Goal: Navigation & Orientation: Go to known website

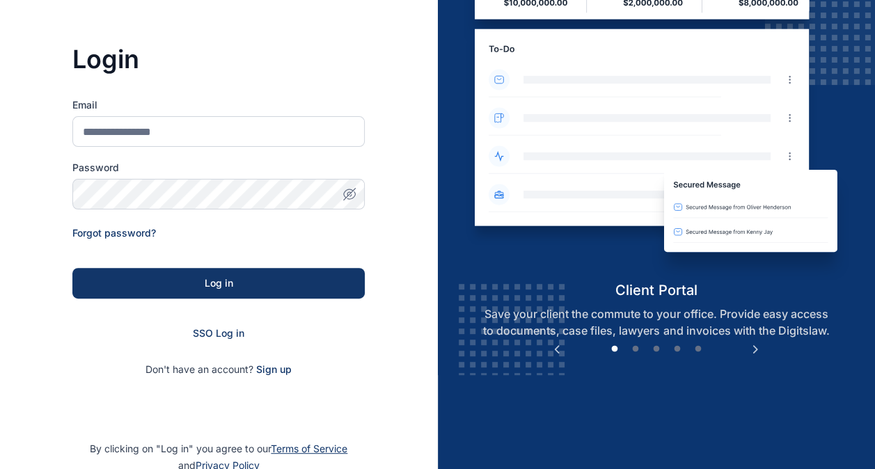
scroll to position [95, 0]
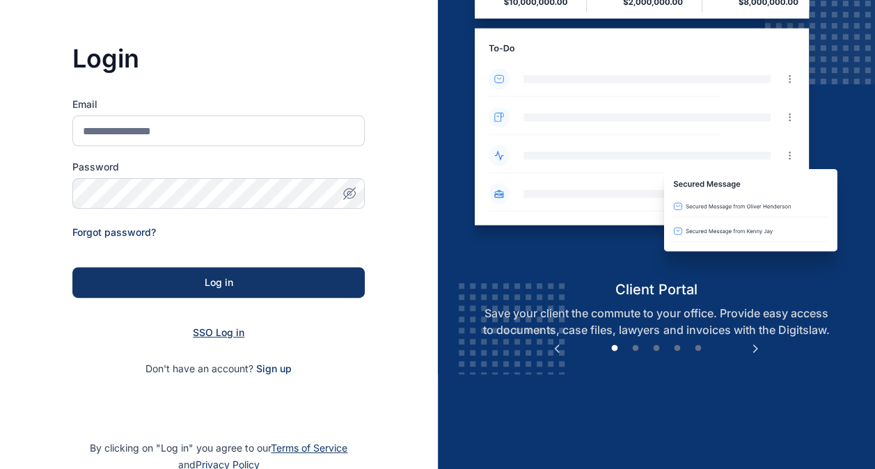
click at [226, 329] on span "SSO Log in" at bounding box center [219, 333] width 52 height 12
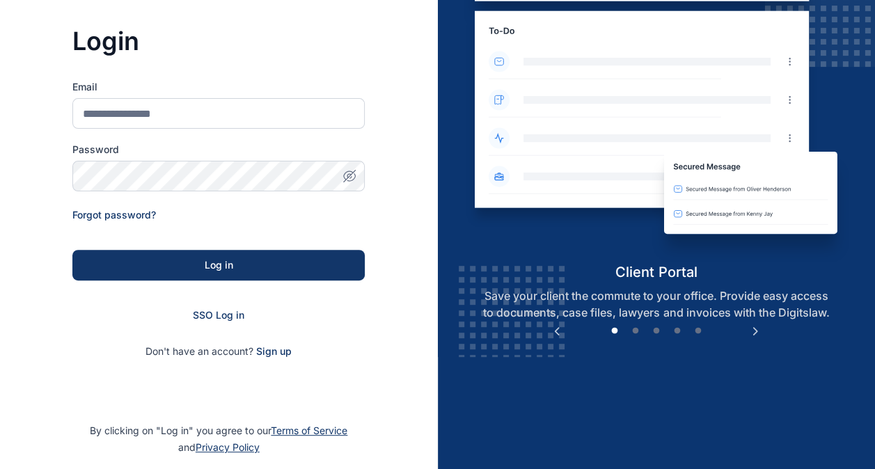
scroll to position [124, 0]
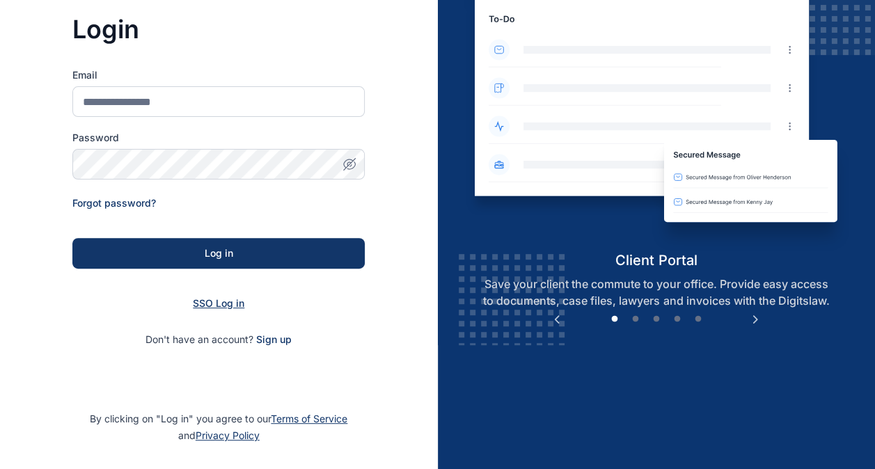
click at [220, 302] on span "SSO Log in" at bounding box center [219, 303] width 52 height 12
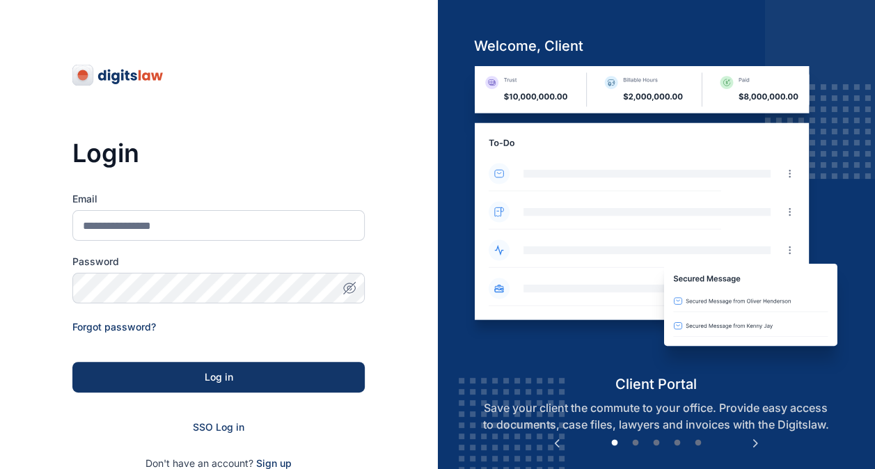
click at [487, 301] on img at bounding box center [656, 220] width 386 height 308
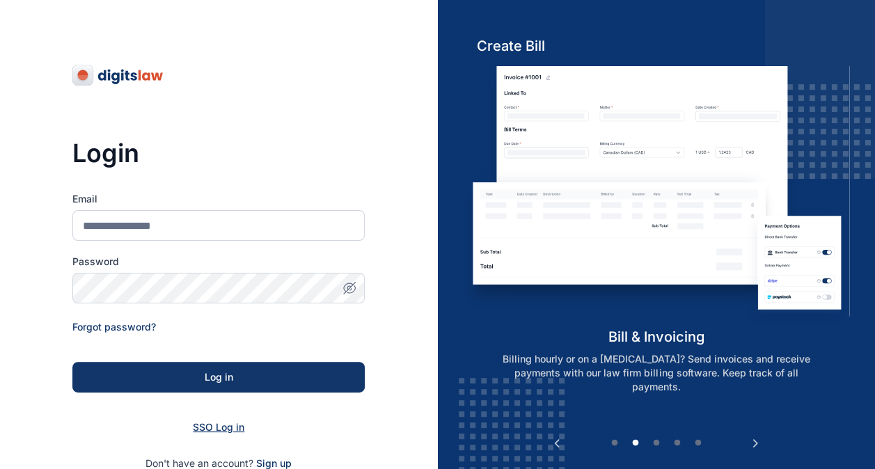
click at [217, 424] on span "SSO Log in" at bounding box center [219, 427] width 52 height 12
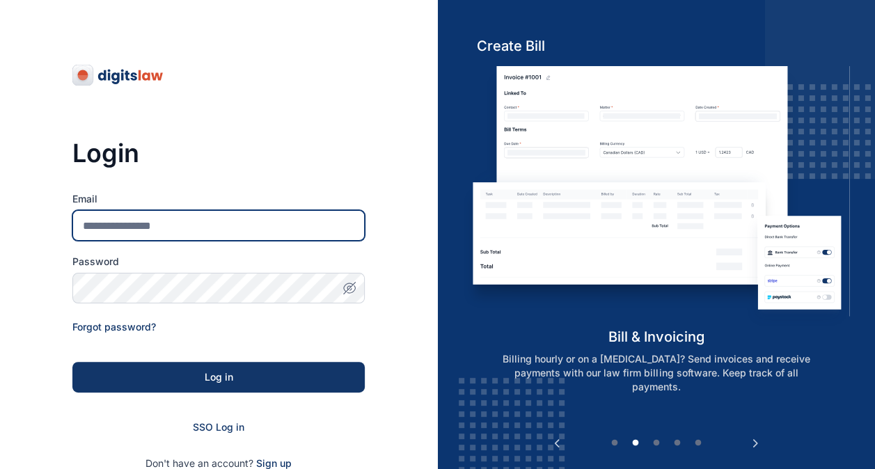
click at [173, 223] on input "Email" at bounding box center [218, 225] width 292 height 31
